Goal: Task Accomplishment & Management: Use online tool/utility

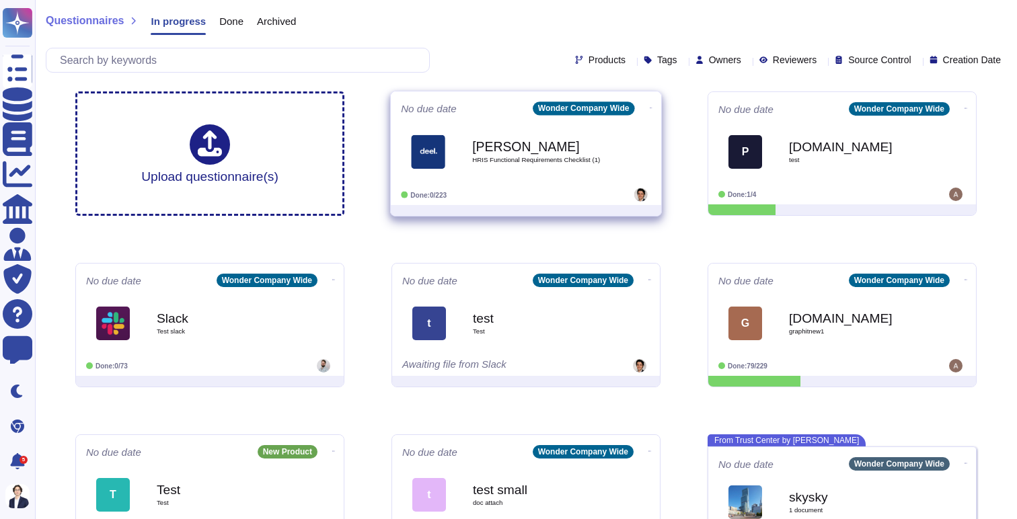
click at [456, 132] on span "[PERSON_NAME] HRIS Functional Requirements Checklist (1)" at bounding box center [526, 151] width 250 height 54
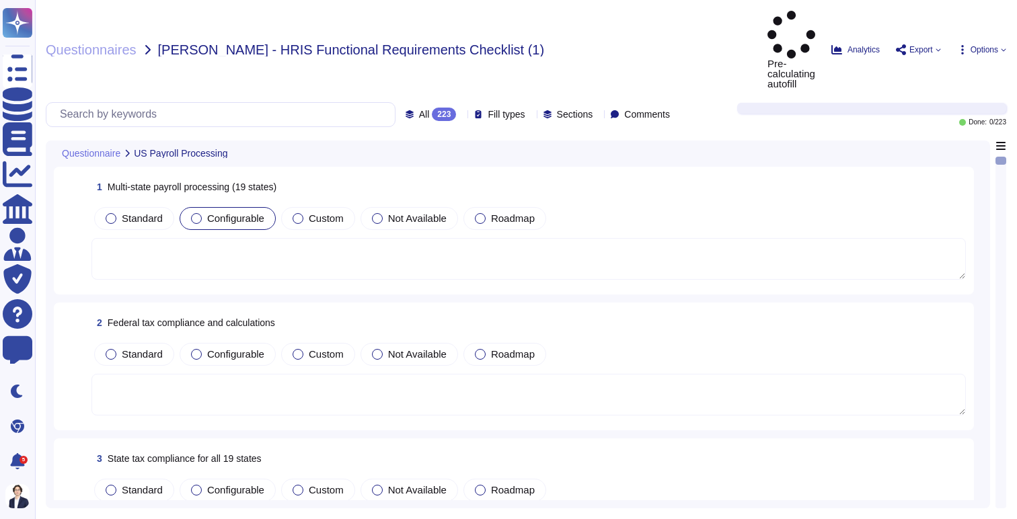
click at [276, 207] on div "Configurable" at bounding box center [228, 218] width 96 height 23
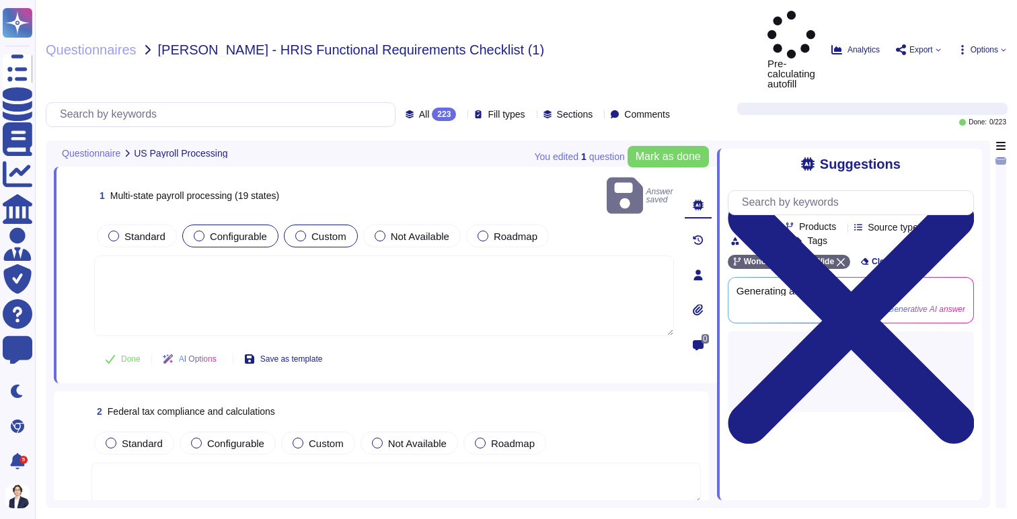
click at [346, 231] on span "Custom" at bounding box center [328, 236] width 35 height 11
click at [385, 231] on div at bounding box center [380, 236] width 11 height 11
click at [497, 225] on div "Roadmap" at bounding box center [507, 236] width 83 height 23
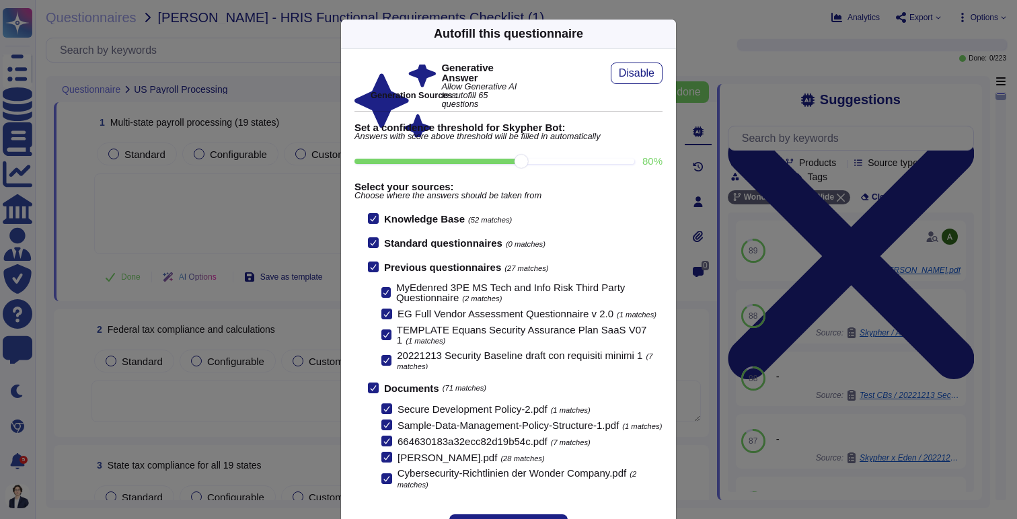
click at [668, 34] on icon at bounding box center [668, 34] width 0 height 0
